Goal: Find specific page/section: Find specific page/section

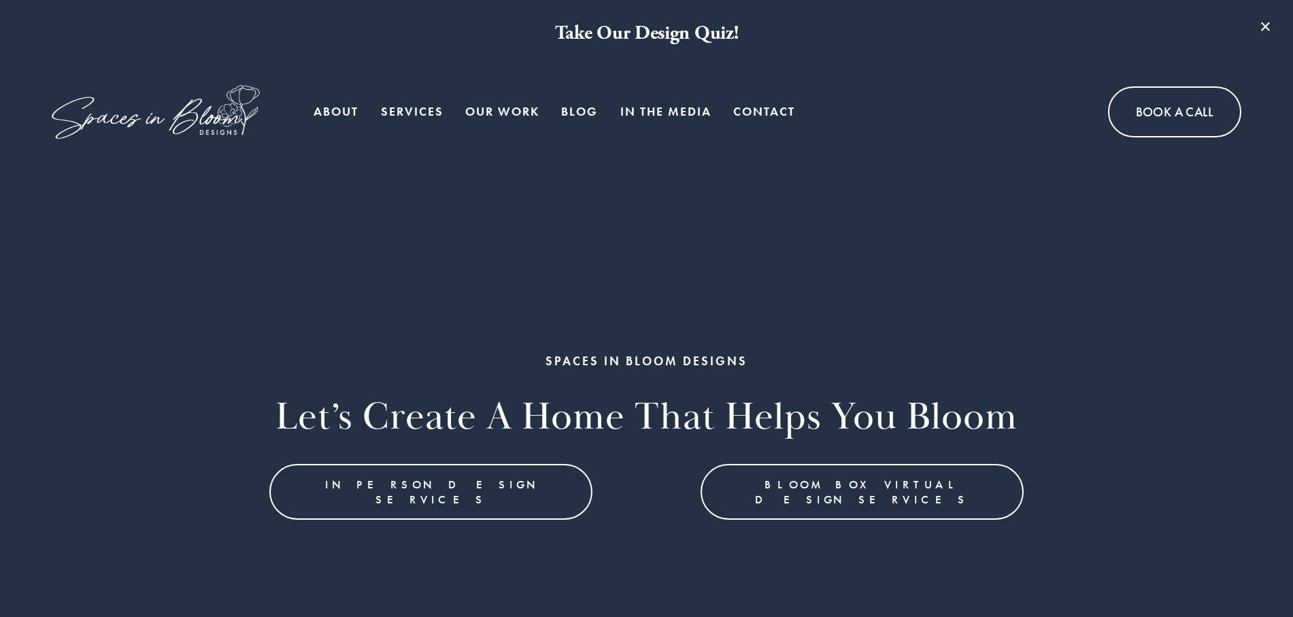
click at [764, 102] on link "Contact" at bounding box center [764, 111] width 62 height 27
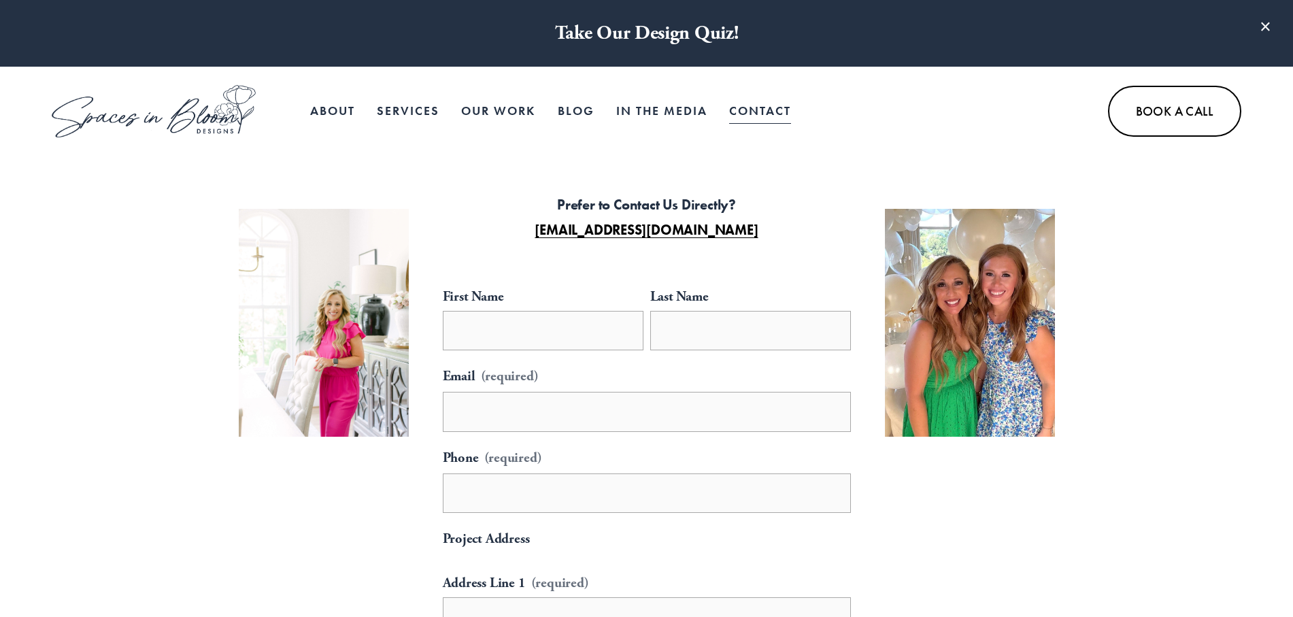
click at [338, 105] on link "About" at bounding box center [332, 110] width 45 height 27
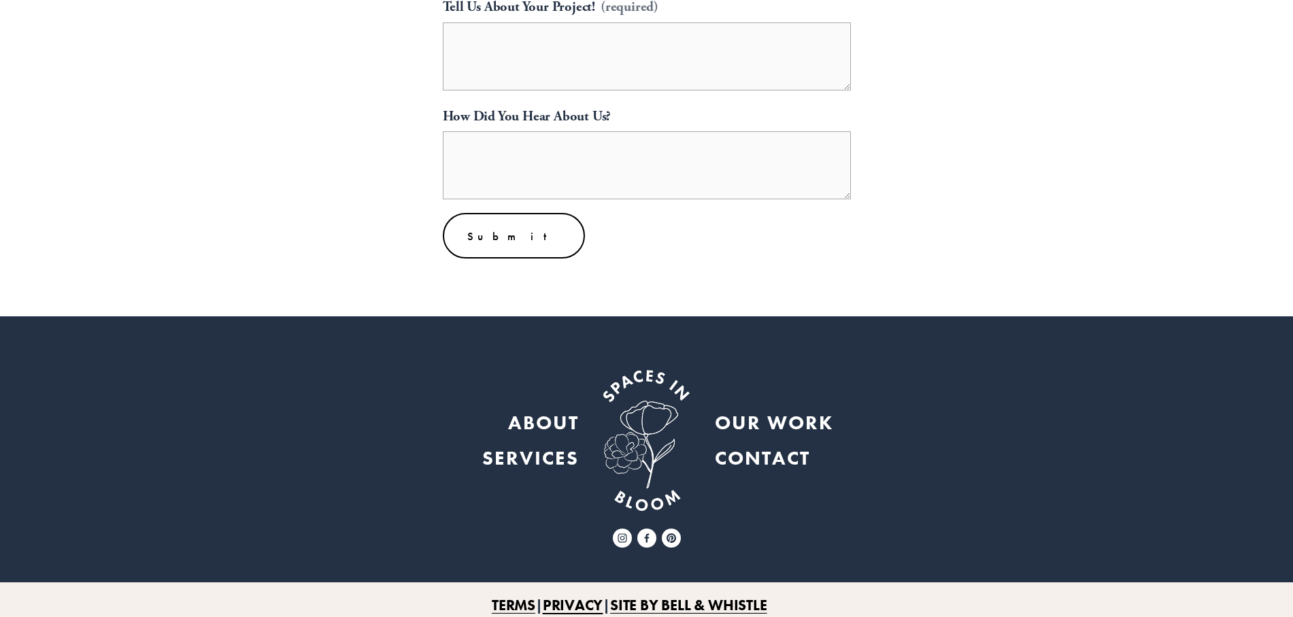
scroll to position [763, 0]
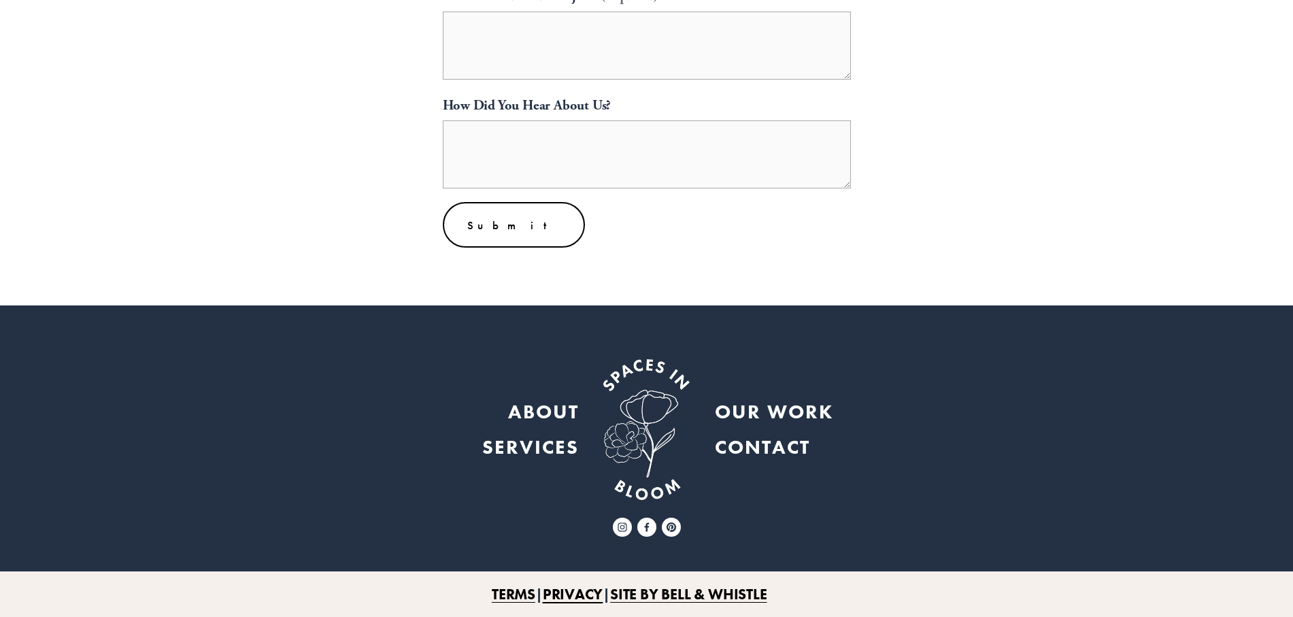
click at [556, 407] on strong "ABOUT" at bounding box center [543, 411] width 71 height 25
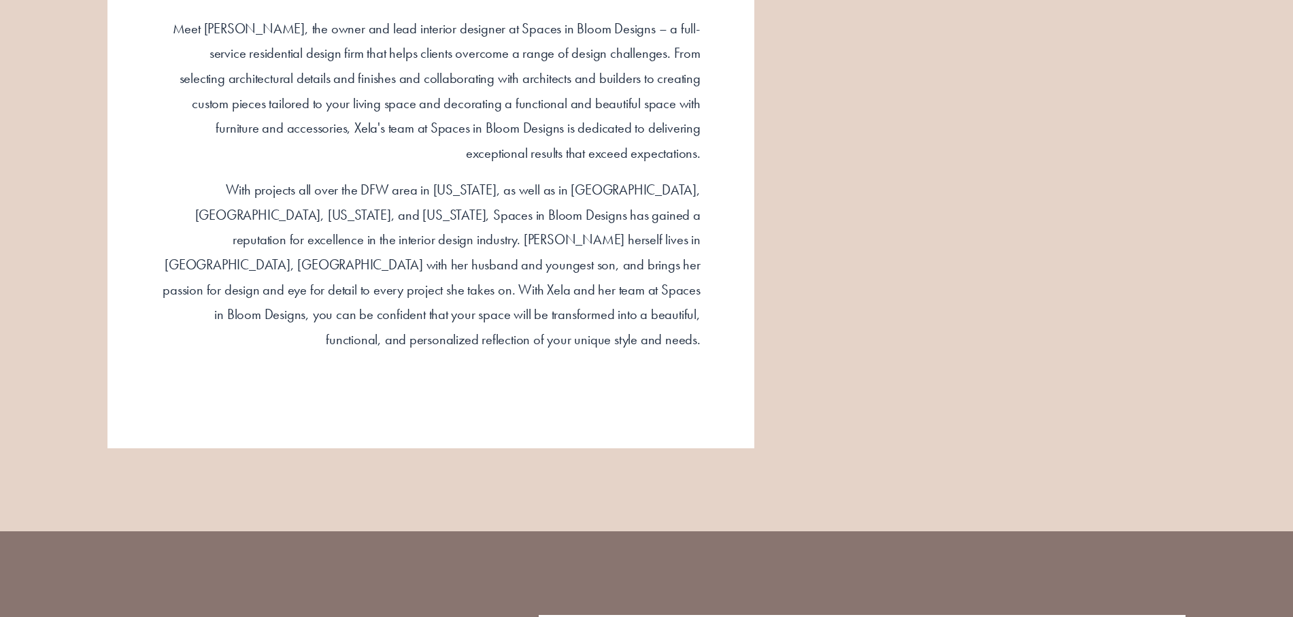
scroll to position [1358, 0]
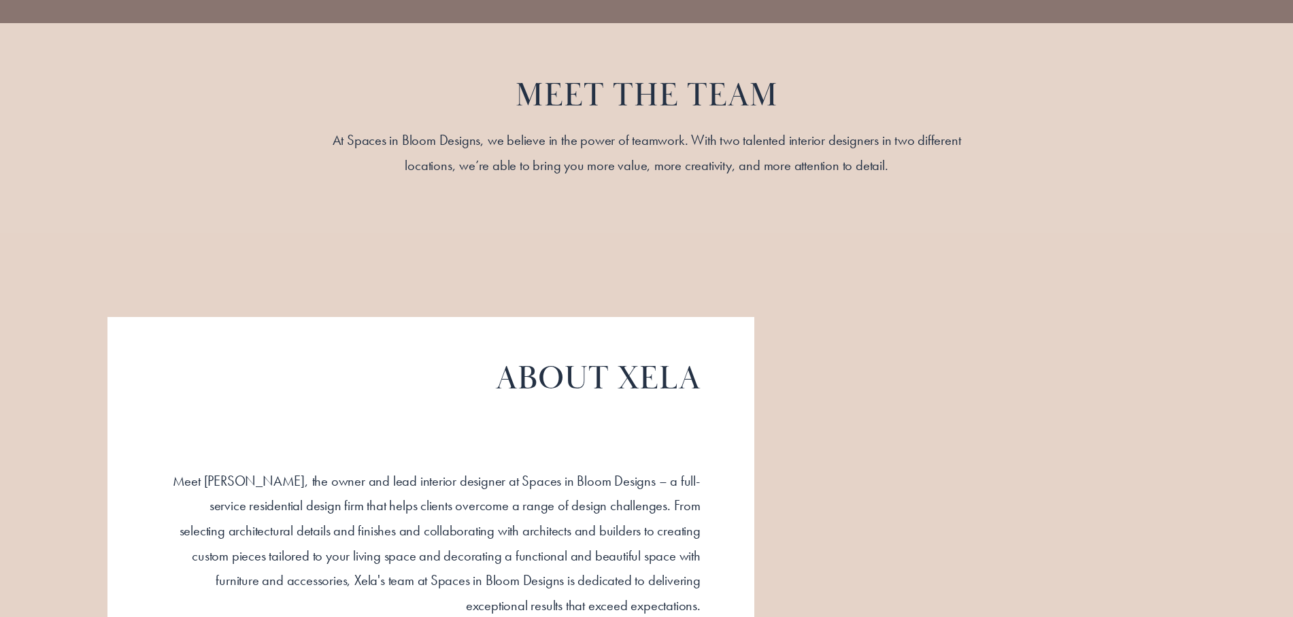
scroll to position [904, 0]
